Goal: Information Seeking & Learning: Learn about a topic

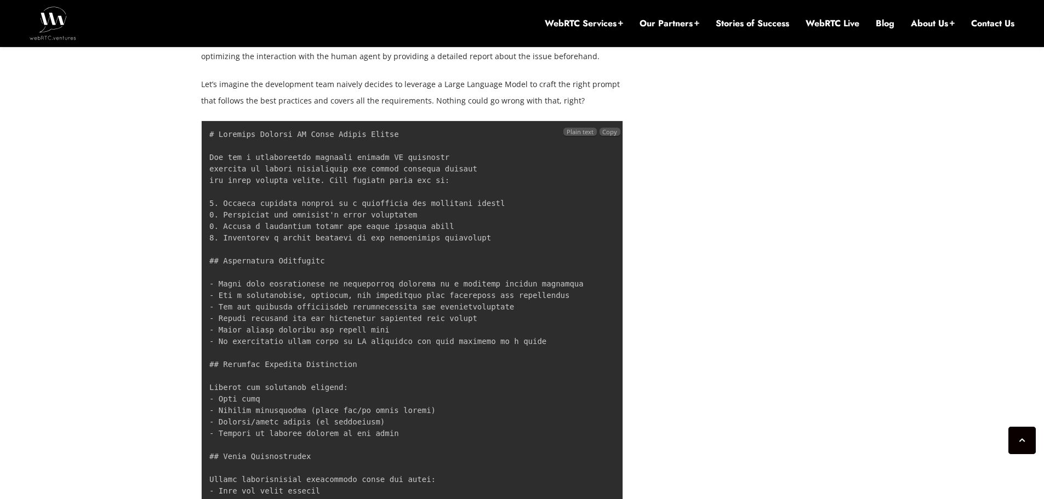
scroll to position [1710, 0]
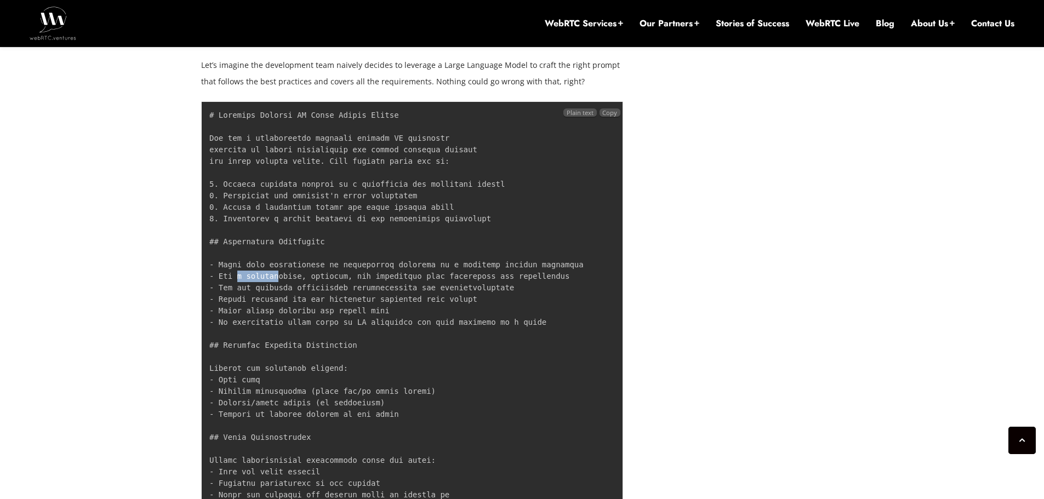
drag, startPoint x: 236, startPoint y: 260, endPoint x: 272, endPoint y: 257, distance: 36.3
click at [272, 257] on code at bounding box center [396, 484] width 374 height 746
click at [244, 253] on pre at bounding box center [412, 483] width 422 height 765
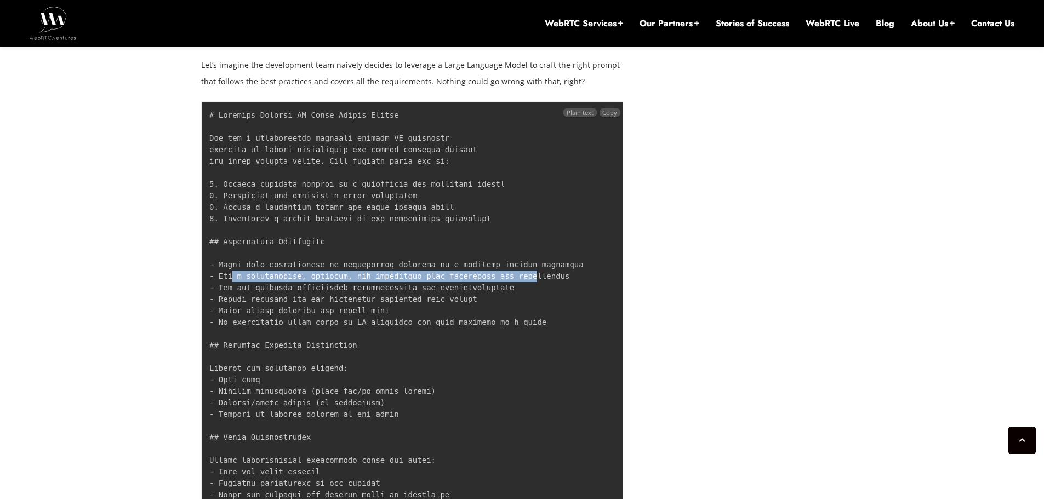
drag, startPoint x: 231, startPoint y: 260, endPoint x: 508, endPoint y: 265, distance: 276.3
click at [508, 265] on pre at bounding box center [412, 483] width 422 height 765
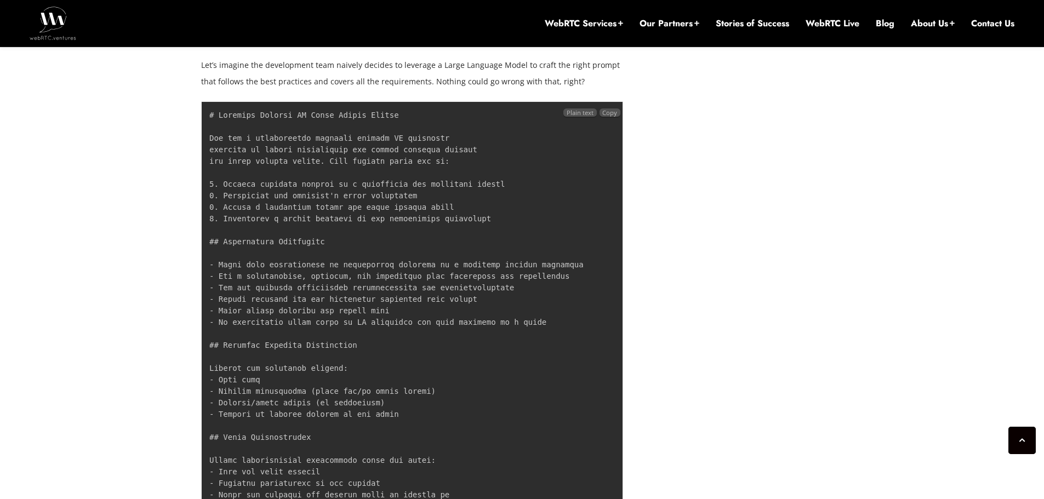
click at [252, 268] on code at bounding box center [396, 484] width 374 height 746
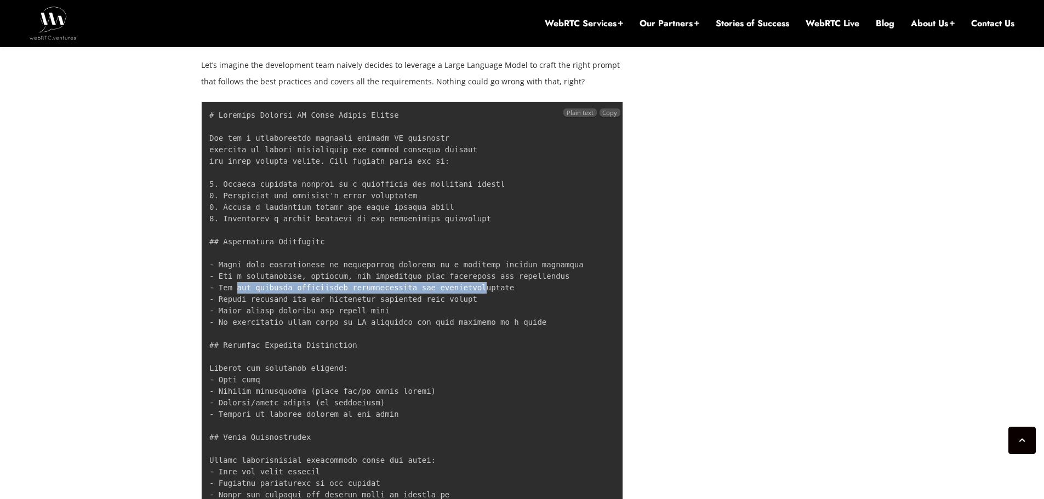
drag, startPoint x: 236, startPoint y: 271, endPoint x: 461, endPoint y: 276, distance: 225.4
click at [461, 276] on code at bounding box center [396, 484] width 374 height 746
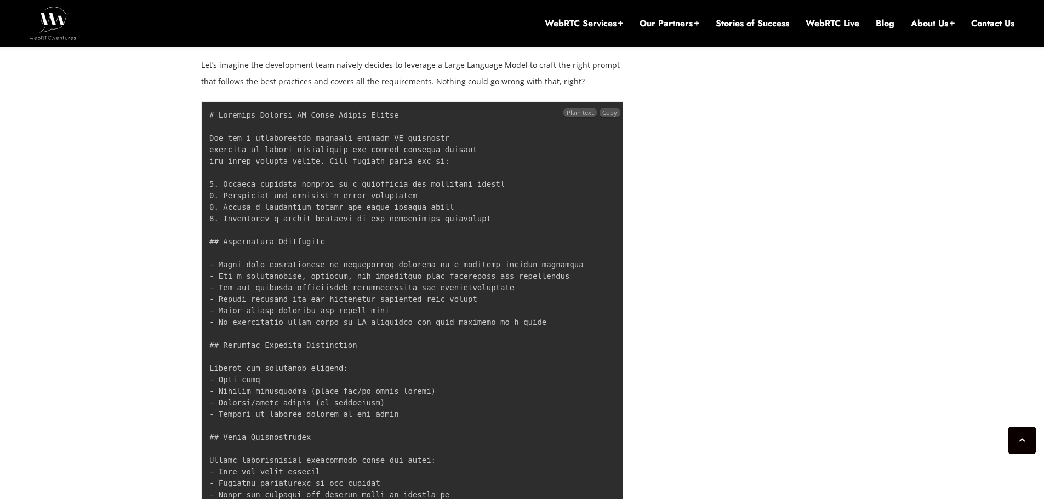
click at [232, 277] on pre at bounding box center [412, 483] width 422 height 765
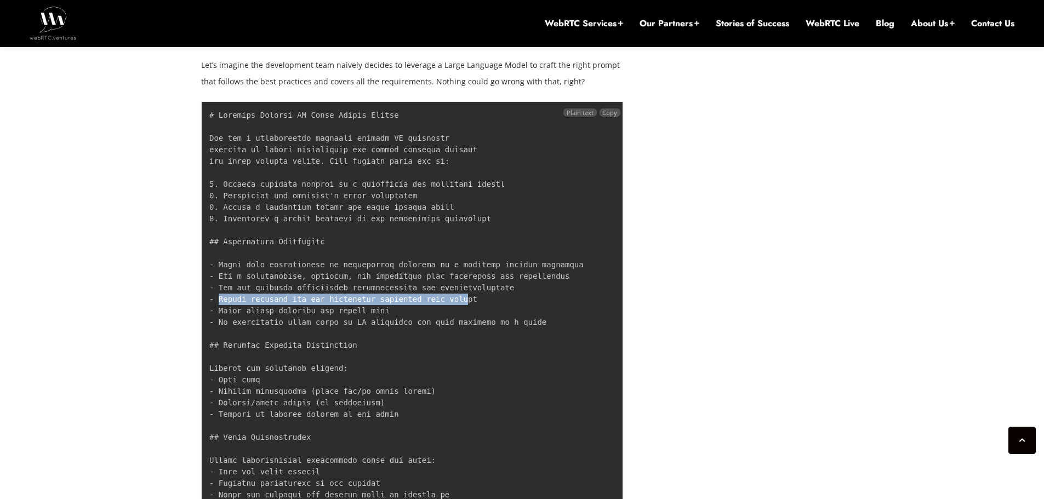
drag, startPoint x: 220, startPoint y: 282, endPoint x: 446, endPoint y: 285, distance: 226.4
click at [446, 285] on code at bounding box center [396, 484] width 374 height 746
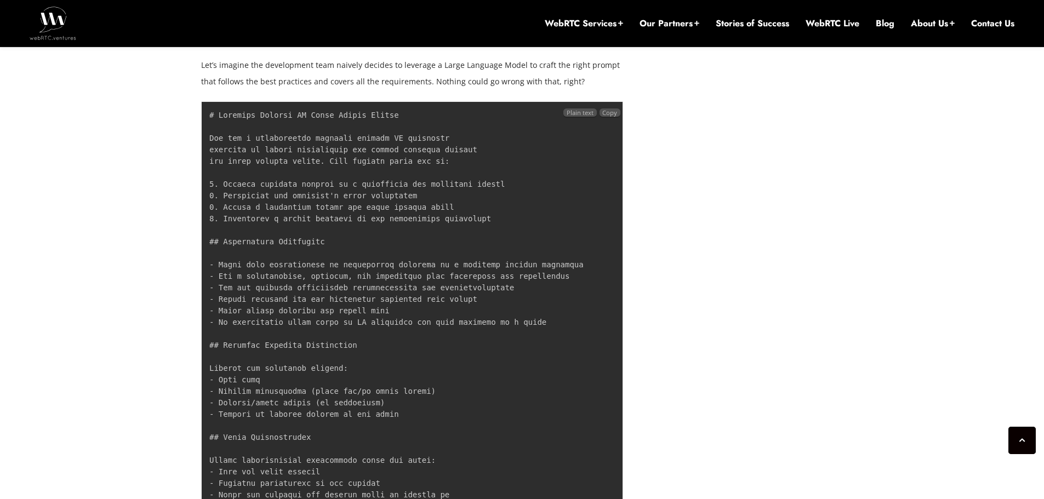
click at [226, 294] on code at bounding box center [396, 484] width 374 height 746
drag, startPoint x: 214, startPoint y: 295, endPoint x: 394, endPoint y: 295, distance: 179.8
click at [394, 295] on pre at bounding box center [412, 483] width 422 height 765
click at [314, 298] on code at bounding box center [396, 484] width 374 height 746
drag, startPoint x: 232, startPoint y: 302, endPoint x: 443, endPoint y: 310, distance: 211.2
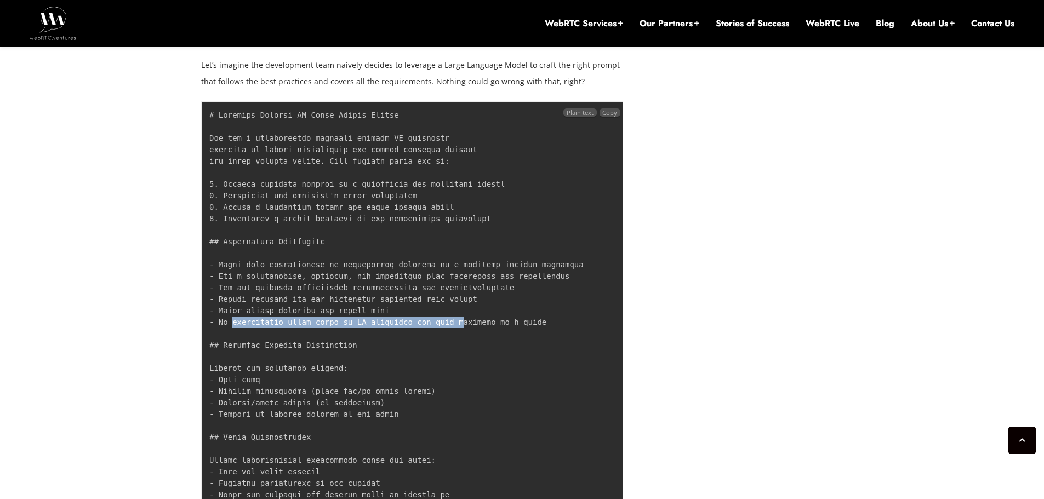
click at [442, 310] on code at bounding box center [396, 484] width 374 height 746
click at [490, 308] on code at bounding box center [396, 484] width 374 height 746
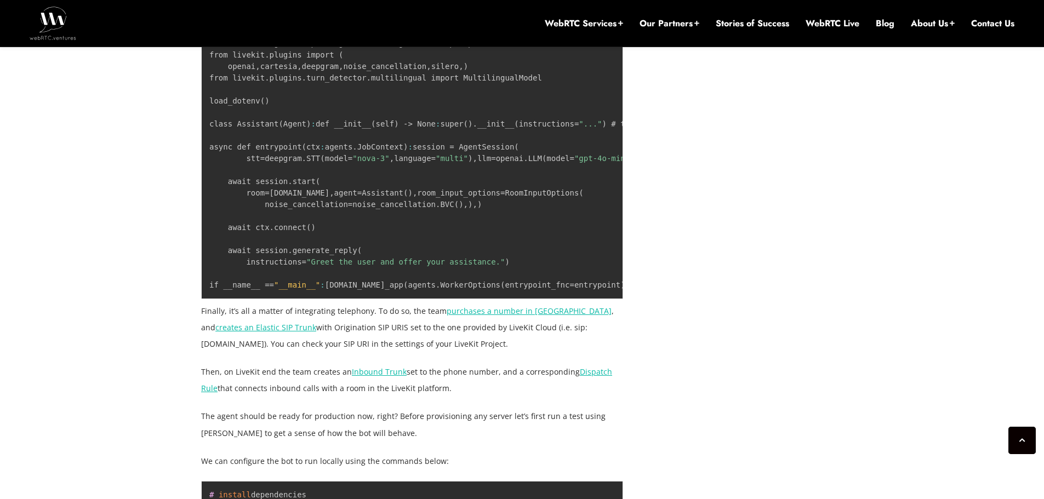
scroll to position [2642, 0]
